Goal: Task Accomplishment & Management: Manage account settings

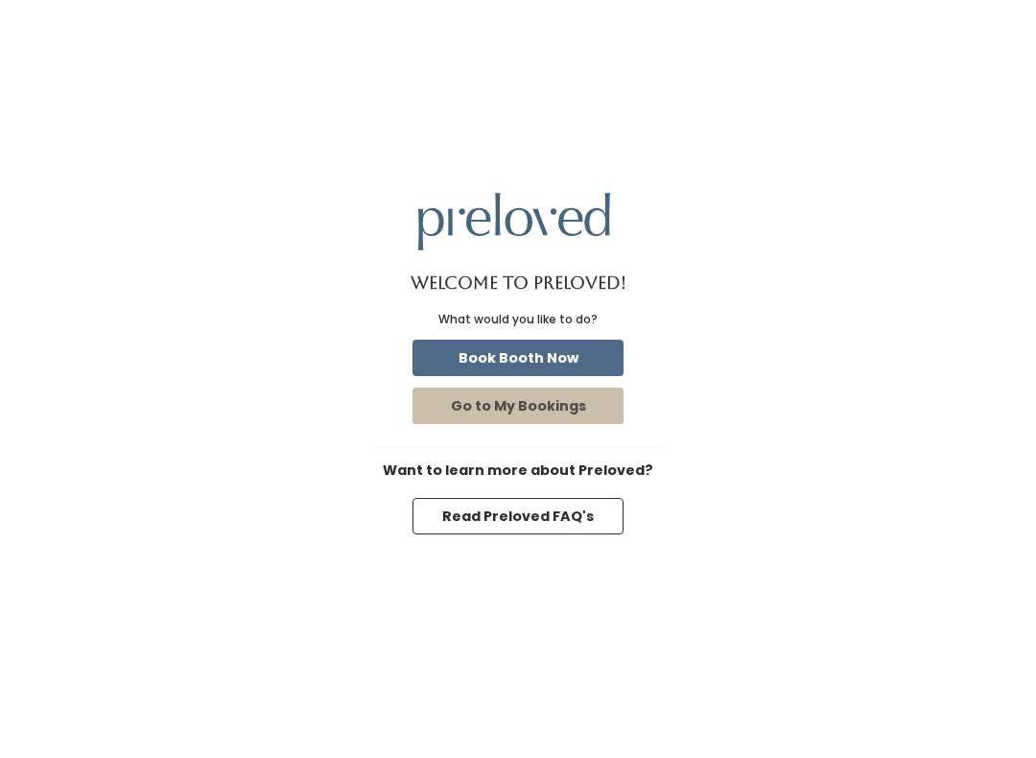
click at [508, 354] on button "Book Booth Now" at bounding box center [517, 357] width 211 height 36
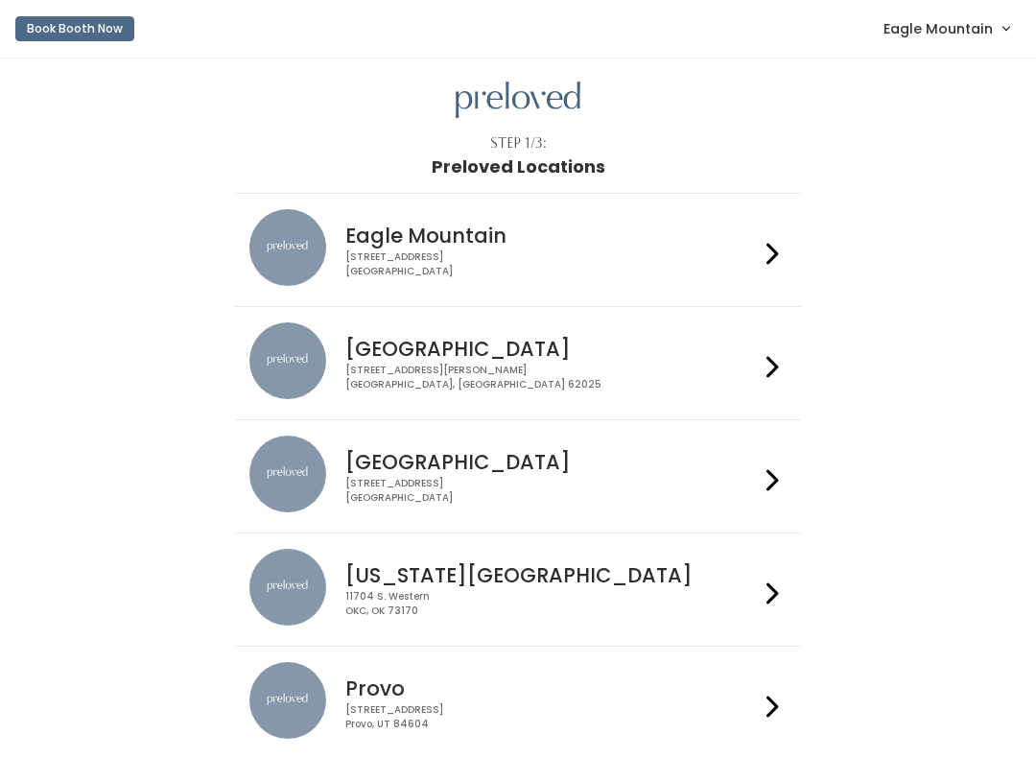
click at [945, 30] on span "Eagle Mountain" at bounding box center [937, 28] width 109 height 21
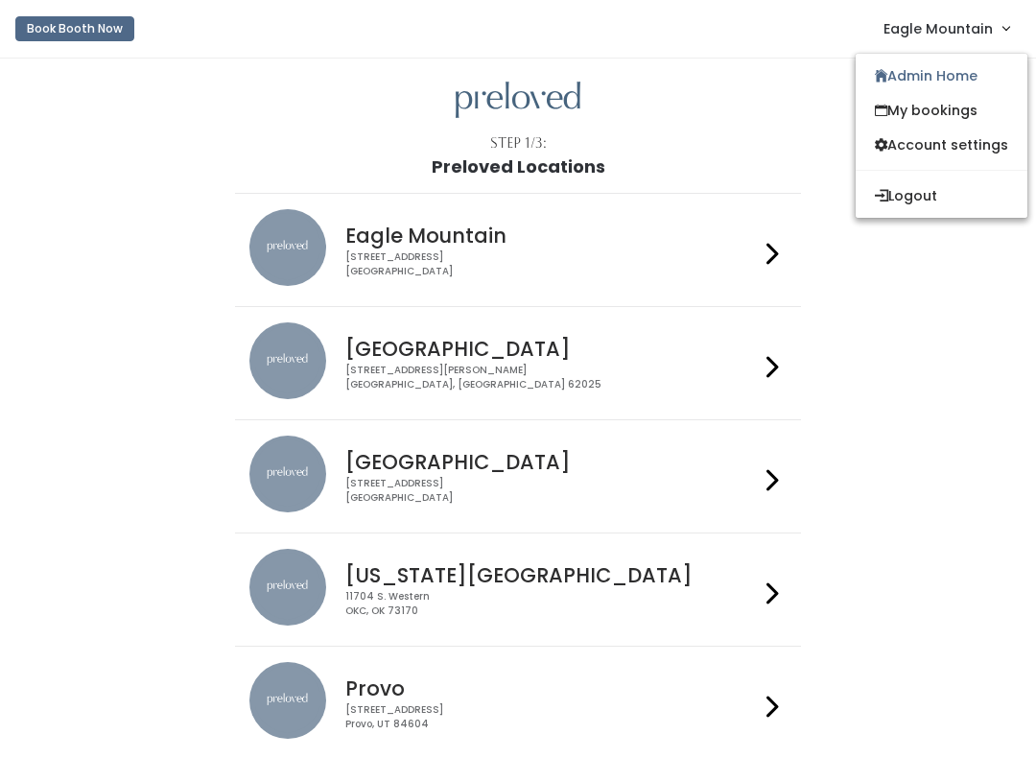
click at [922, 78] on link "Admin Home" at bounding box center [941, 75] width 172 height 35
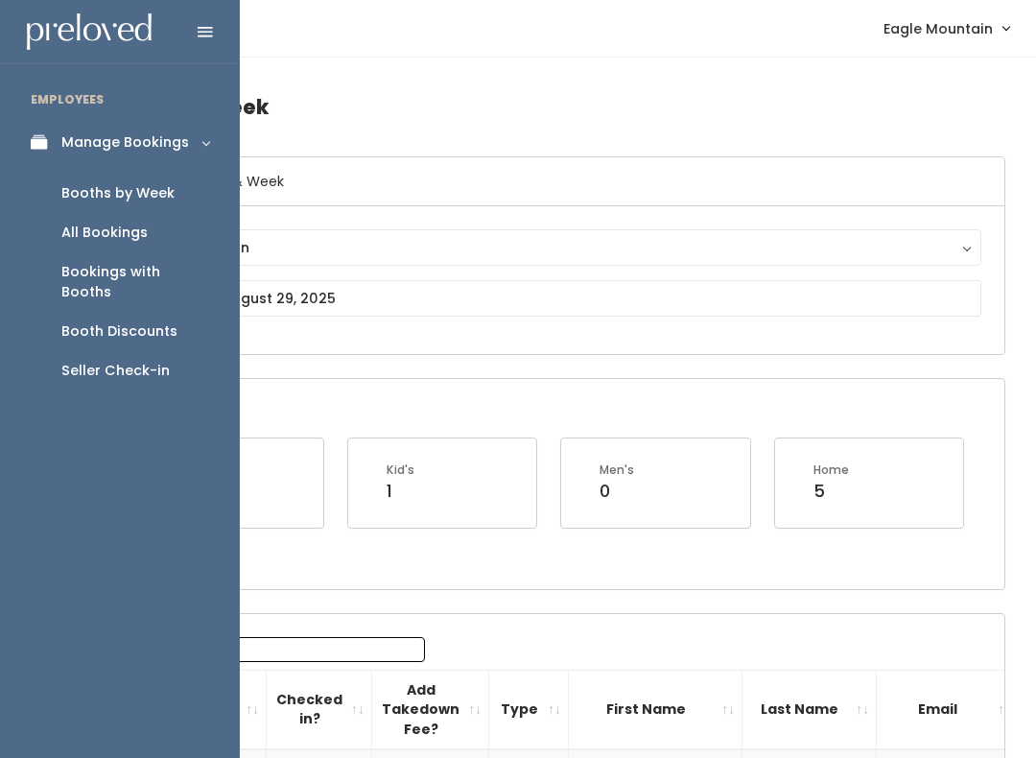
click at [172, 194] on link "Booths by Week" at bounding box center [120, 193] width 240 height 39
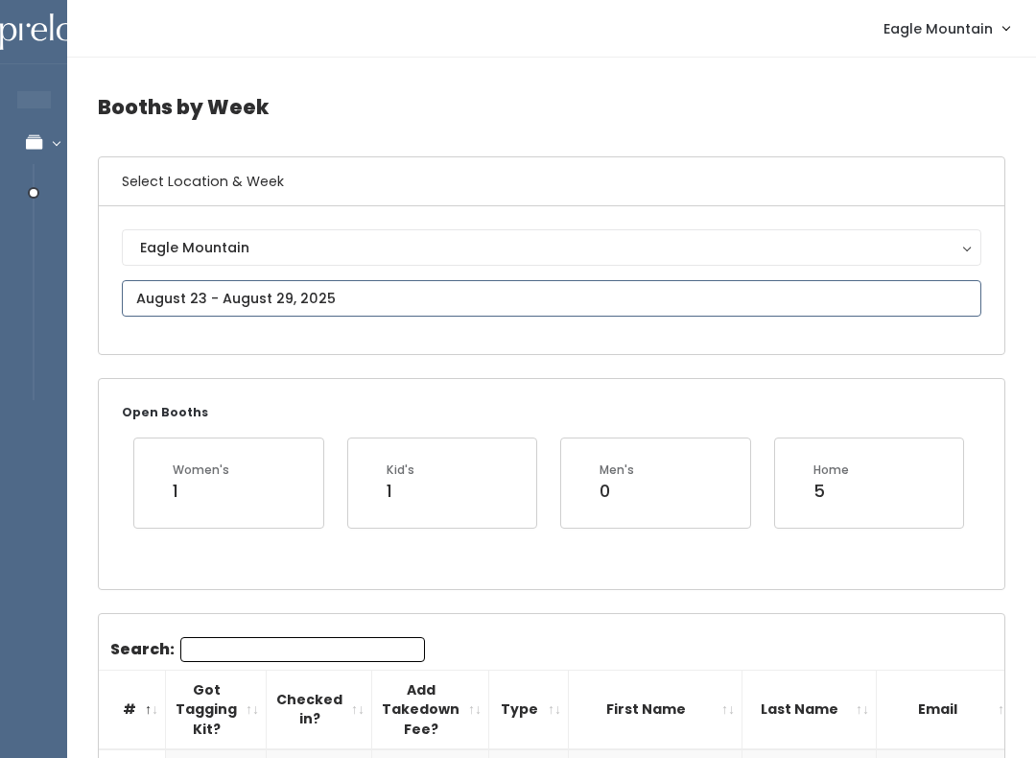
click at [232, 292] on input "text" at bounding box center [551, 298] width 859 height 36
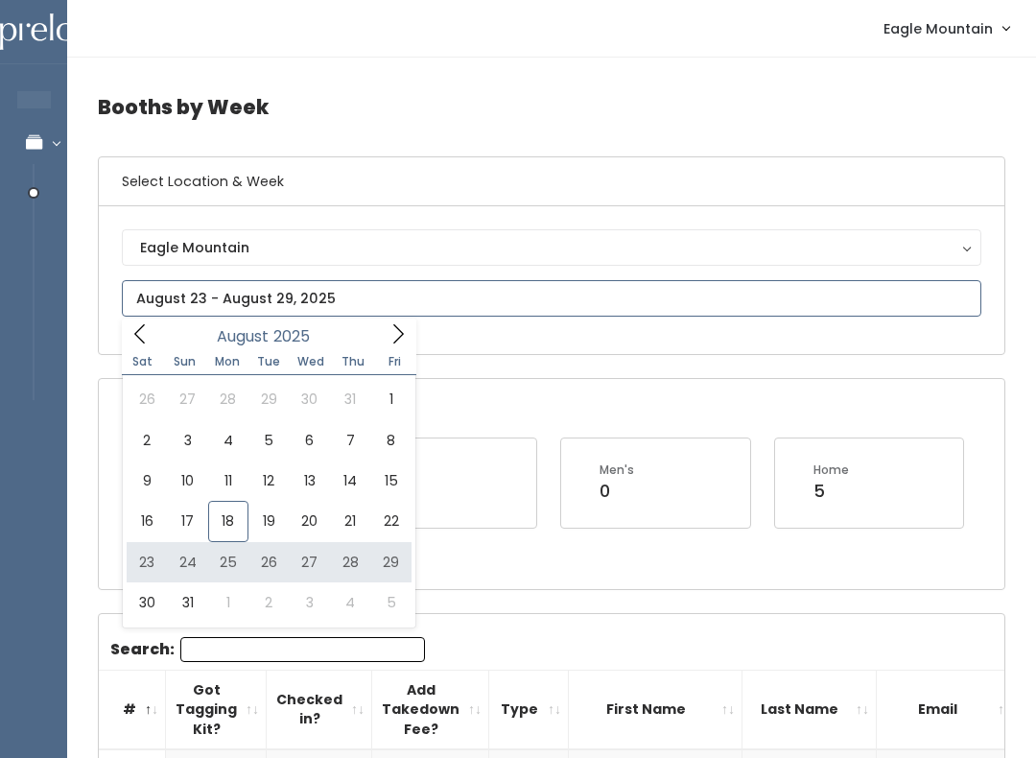
type input "[DATE] to [DATE]"
